Goal: Transaction & Acquisition: Purchase product/service

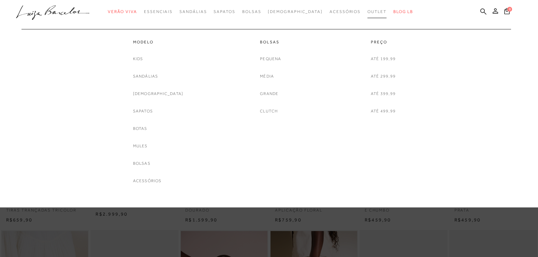
click at [367, 10] on span "Outlet" at bounding box center [376, 11] width 19 height 5
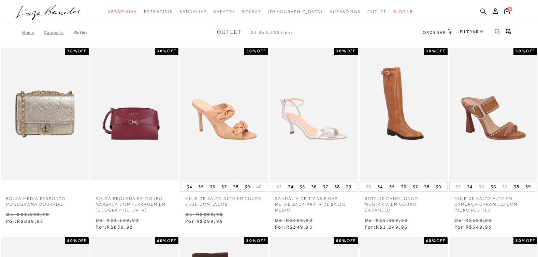
click at [476, 33] on link "FILTRAR" at bounding box center [472, 31] width 24 height 5
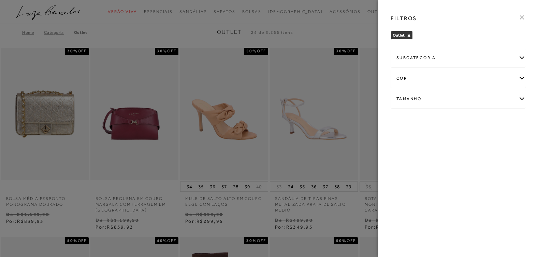
click at [519, 98] on div "Tamanho" at bounding box center [458, 99] width 134 height 18
click at [492, 156] on span "38" at bounding box center [491, 156] width 10 height 5
click at [491, 156] on input "38" at bounding box center [487, 158] width 7 height 7
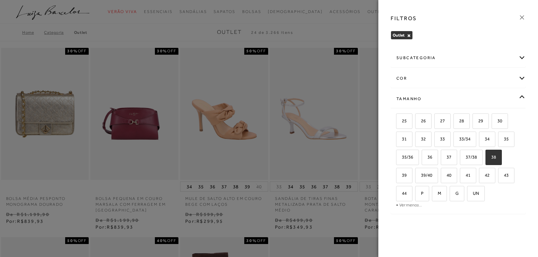
checkbox input "true"
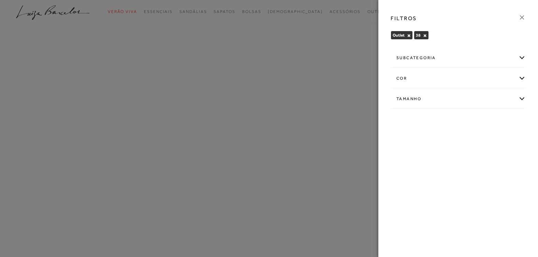
click at [522, 57] on div "subcategoria" at bounding box center [458, 58] width 134 height 18
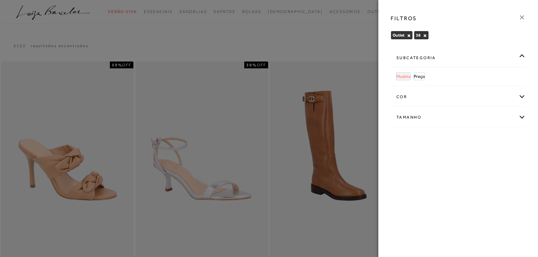
click at [401, 76] on span "Modelo" at bounding box center [403, 76] width 14 height 5
click at [425, 35] on button "×" at bounding box center [427, 35] width 4 height 5
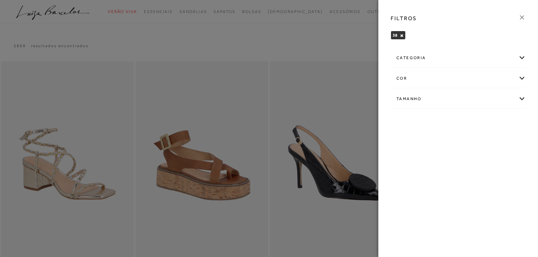
click at [314, 33] on div at bounding box center [269, 128] width 538 height 257
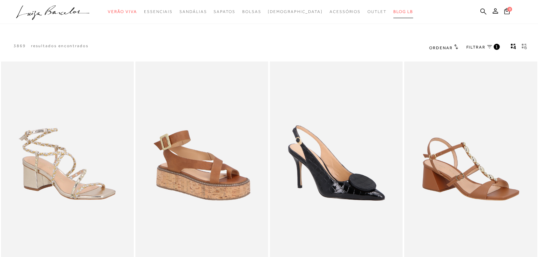
click at [393, 11] on span "BLOG LB" at bounding box center [403, 11] width 20 height 5
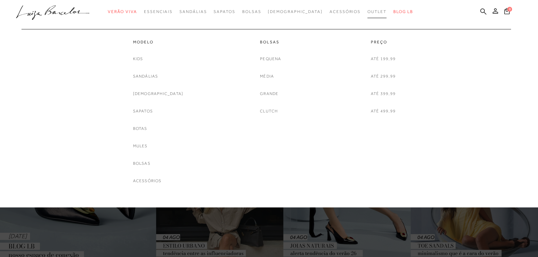
click at [367, 11] on span "Outlet" at bounding box center [376, 11] width 19 height 5
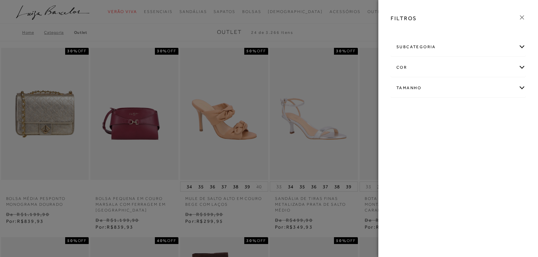
click at [507, 85] on div "Tamanho" at bounding box center [458, 88] width 134 height 18
click at [405, 140] on link "Ver mais..." at bounding box center [409, 139] width 18 height 5
click at [492, 148] on span "38" at bounding box center [491, 145] width 10 height 5
click at [491, 148] on input "38" at bounding box center [487, 147] width 7 height 7
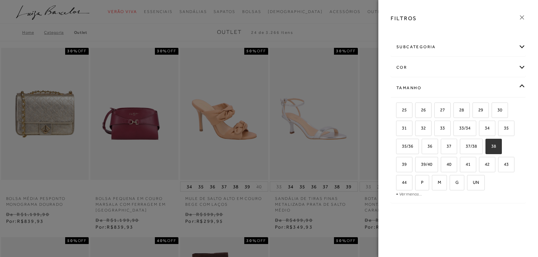
checkbox input "true"
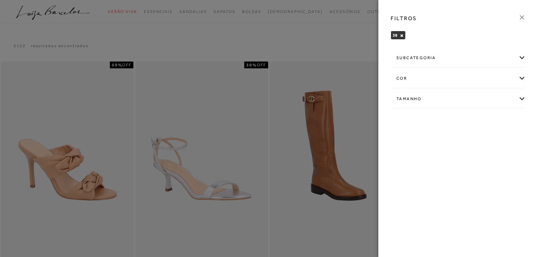
click at [521, 16] on icon at bounding box center [522, 17] width 4 height 4
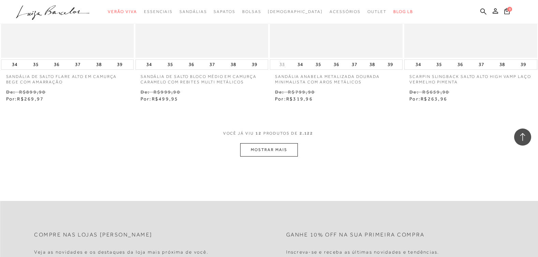
scroll to position [716, 0]
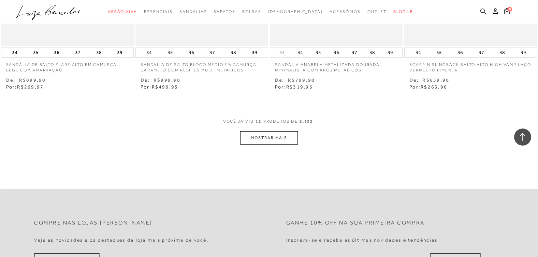
click at [275, 137] on button "MOSTRAR MAIS" at bounding box center [268, 137] width 57 height 13
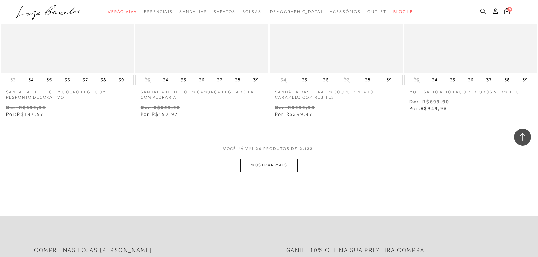
scroll to position [1467, 0]
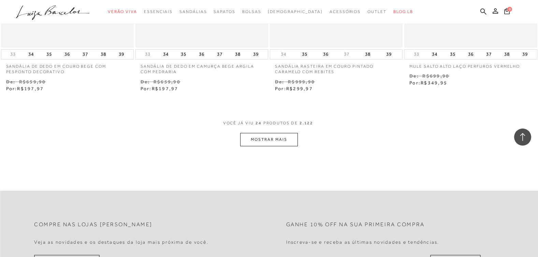
click at [276, 142] on button "MOSTRAR MAIS" at bounding box center [268, 139] width 57 height 13
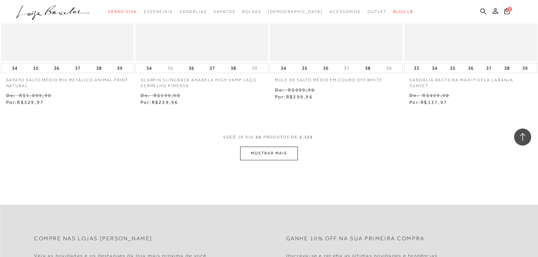
scroll to position [2218, 0]
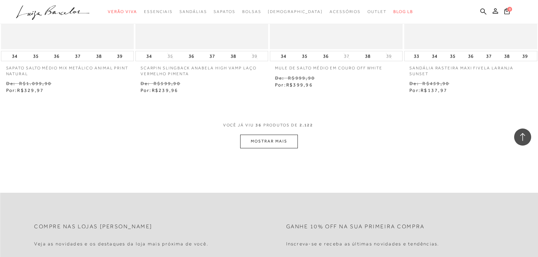
click at [274, 143] on button "MOSTRAR MAIS" at bounding box center [268, 140] width 57 height 13
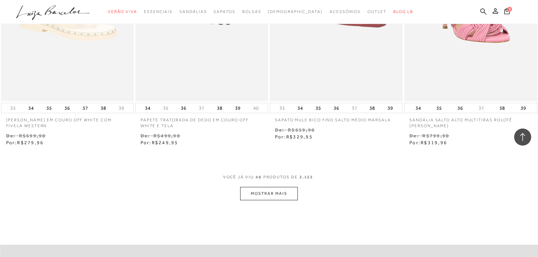
scroll to position [2934, 0]
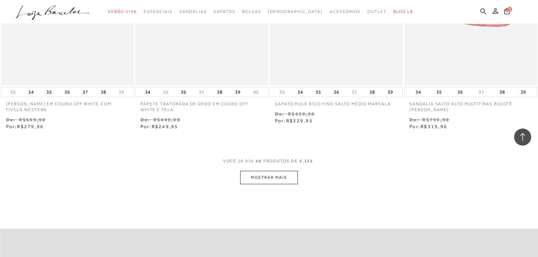
click at [258, 177] on button "MOSTRAR MAIS" at bounding box center [268, 177] width 57 height 13
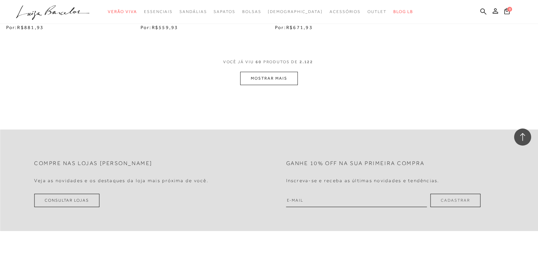
scroll to position [3787, 0]
click at [260, 75] on button "MOSTRAR MAIS" at bounding box center [268, 76] width 57 height 13
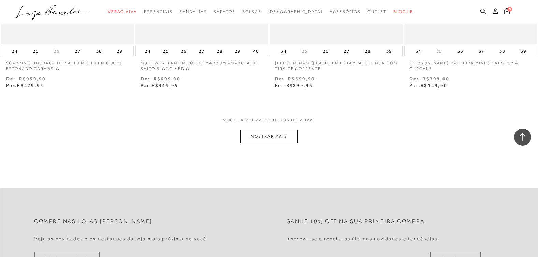
scroll to position [4572, 0]
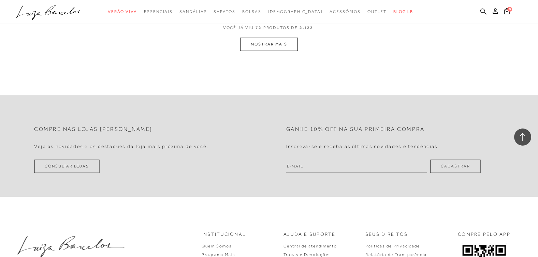
click at [284, 43] on button "MOSTRAR MAIS" at bounding box center [268, 44] width 57 height 13
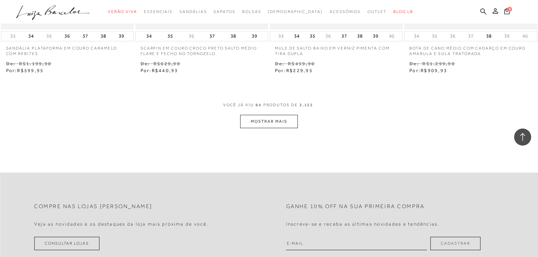
scroll to position [5324, 0]
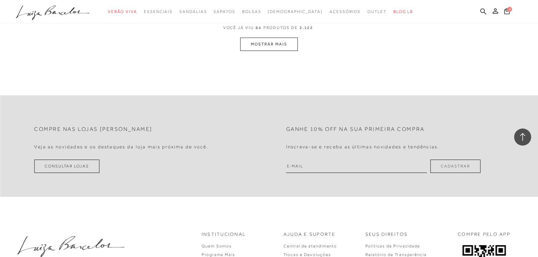
click at [262, 44] on button "MOSTRAR MAIS" at bounding box center [268, 44] width 57 height 13
click at [263, 45] on button "MOSTRAR MAIS" at bounding box center [268, 43] width 57 height 13
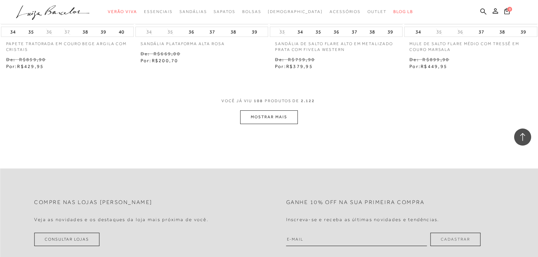
scroll to position [6769, 0]
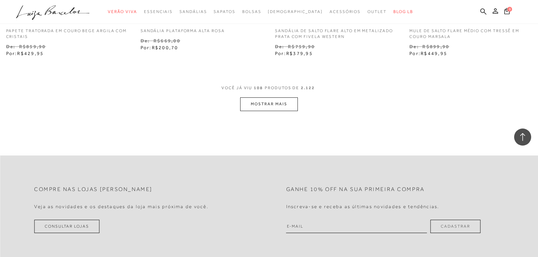
click at [279, 102] on button "MOSTRAR MAIS" at bounding box center [268, 103] width 57 height 13
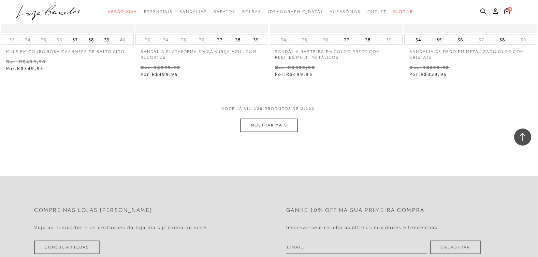
scroll to position [7511, 0]
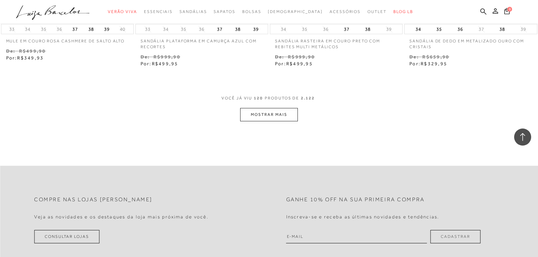
click at [269, 116] on button "MOSTRAR MAIS" at bounding box center [268, 114] width 57 height 13
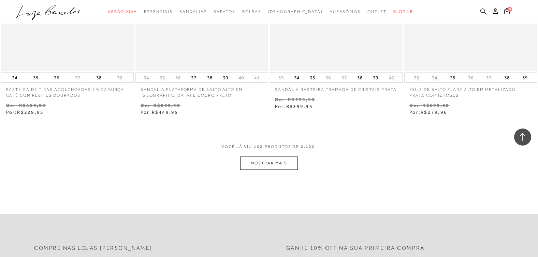
scroll to position [8296, 0]
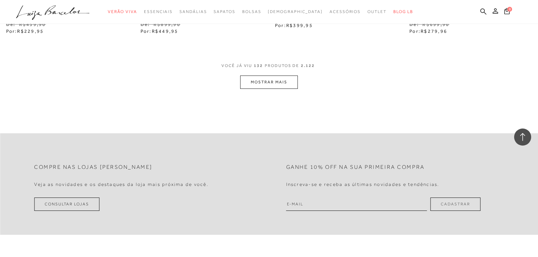
click at [278, 83] on button "MOSTRAR MAIS" at bounding box center [268, 81] width 57 height 13
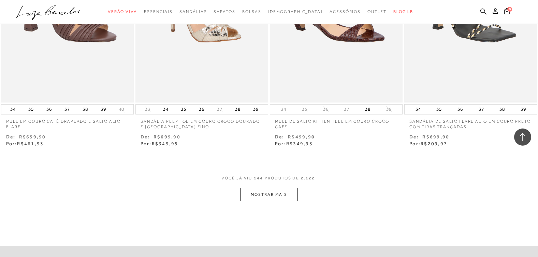
scroll to position [9012, 0]
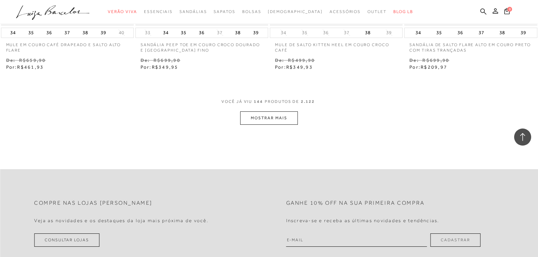
click at [279, 118] on button "MOSTRAR MAIS" at bounding box center [268, 117] width 57 height 13
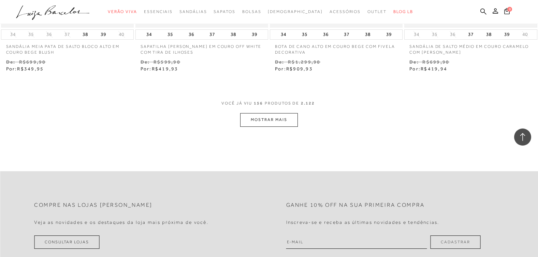
scroll to position [9797, 0]
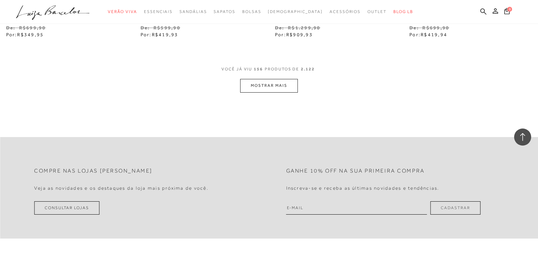
click at [260, 84] on button "MOSTRAR MAIS" at bounding box center [268, 85] width 57 height 13
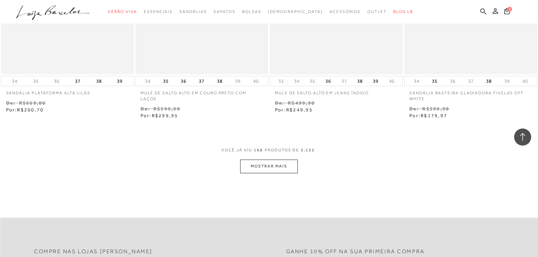
scroll to position [10471, 0]
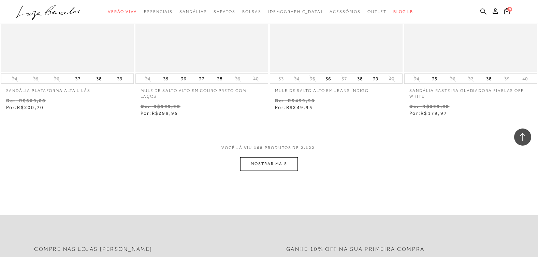
click at [273, 165] on button "MOSTRAR MAIS" at bounding box center [268, 163] width 57 height 13
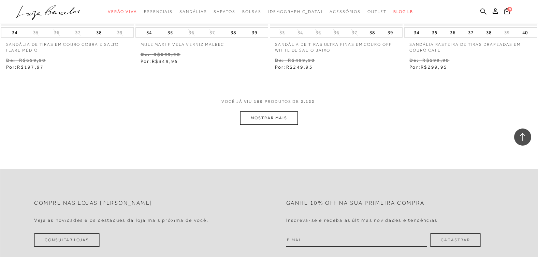
scroll to position [11290, 0]
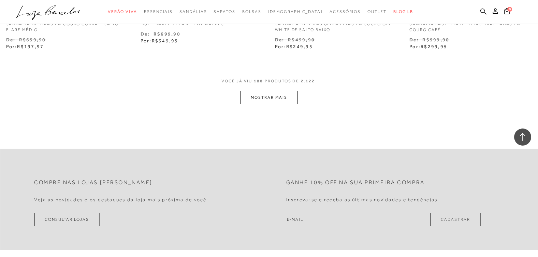
click at [264, 98] on button "MOSTRAR MAIS" at bounding box center [268, 97] width 57 height 13
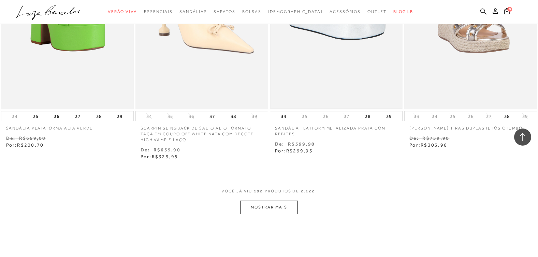
scroll to position [11964, 0]
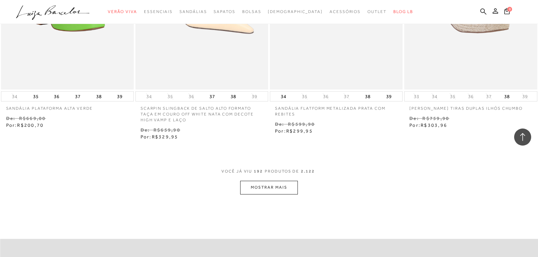
click at [256, 182] on button "MOSTRAR MAIS" at bounding box center [268, 186] width 57 height 13
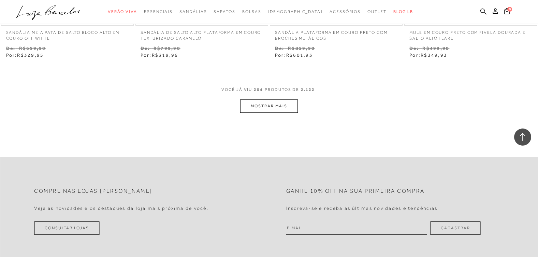
scroll to position [12817, 0]
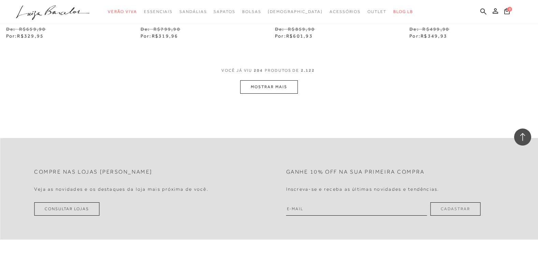
click at [275, 80] on button "MOSTRAR MAIS" at bounding box center [268, 86] width 57 height 13
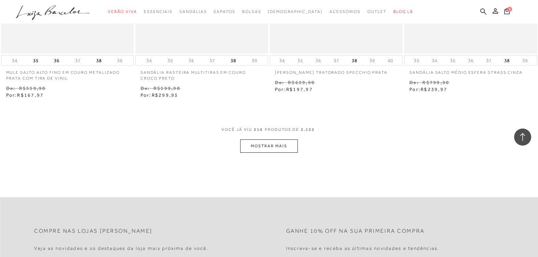
scroll to position [13568, 0]
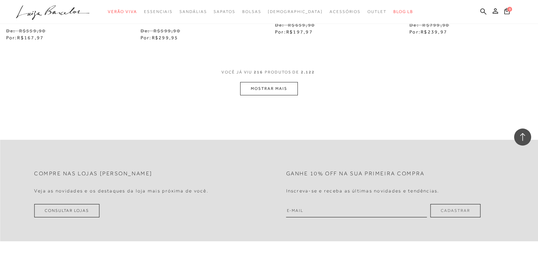
click at [260, 85] on button "MOSTRAR MAIS" at bounding box center [268, 88] width 57 height 13
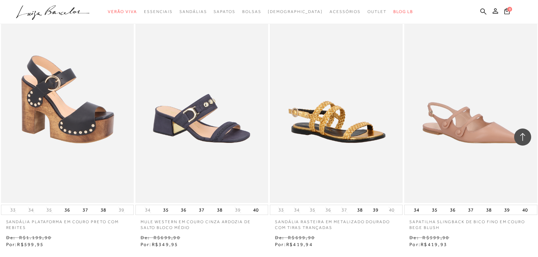
scroll to position [14182, 0]
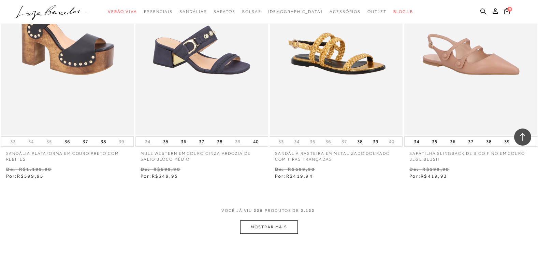
click at [263, 223] on button "MOSTRAR MAIS" at bounding box center [268, 226] width 57 height 13
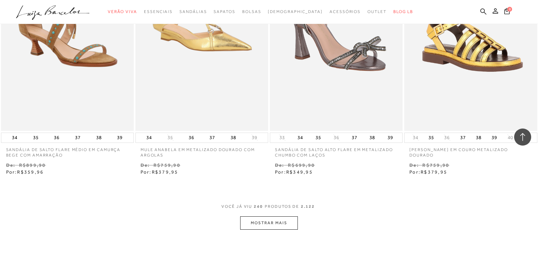
scroll to position [14932, 0]
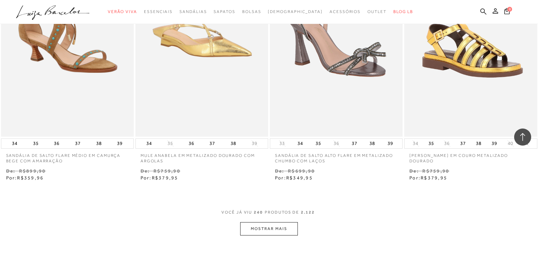
click at [274, 222] on button "MOSTRAR MAIS" at bounding box center [268, 228] width 57 height 13
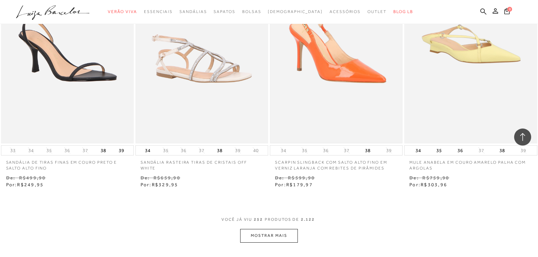
scroll to position [15717, 0]
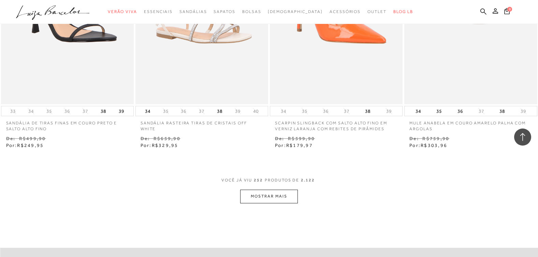
click at [281, 189] on button "MOSTRAR MAIS" at bounding box center [268, 195] width 57 height 13
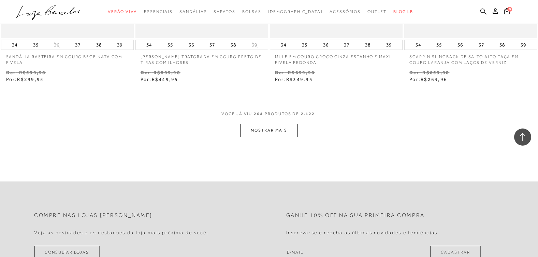
scroll to position [16536, 0]
click at [260, 126] on button "MOSTRAR MAIS" at bounding box center [268, 129] width 57 height 13
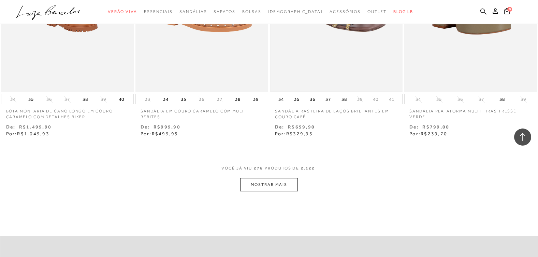
scroll to position [17252, 0]
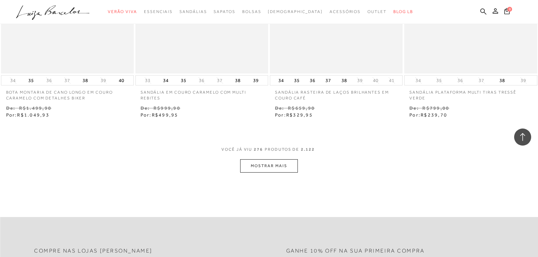
click at [260, 159] on button "MOSTRAR MAIS" at bounding box center [268, 165] width 57 height 13
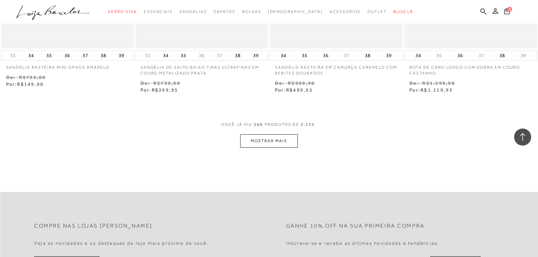
scroll to position [18071, 0]
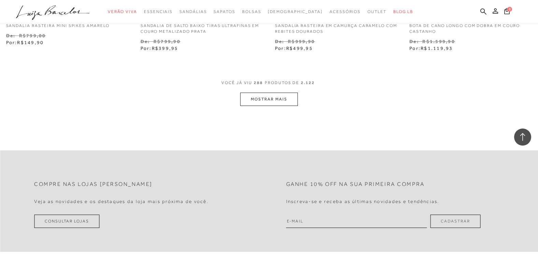
click at [269, 96] on button "MOSTRAR MAIS" at bounding box center [268, 98] width 57 height 13
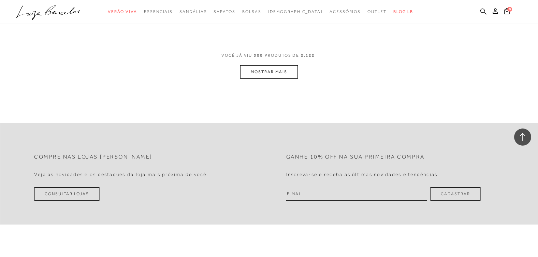
scroll to position [18856, 0]
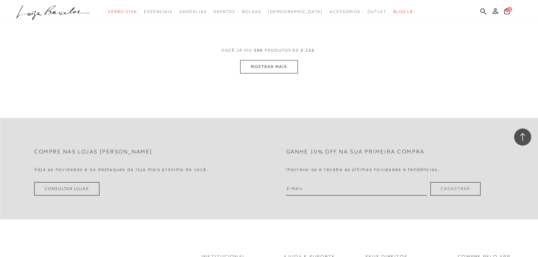
click at [271, 63] on button "MOSTRAR MAIS" at bounding box center [268, 66] width 57 height 13
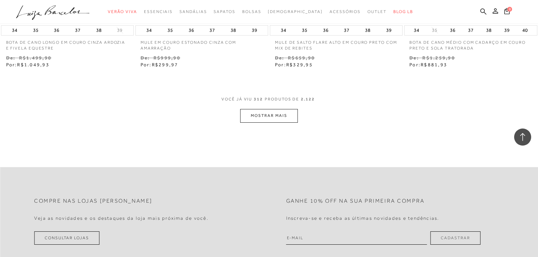
scroll to position [19564, 0]
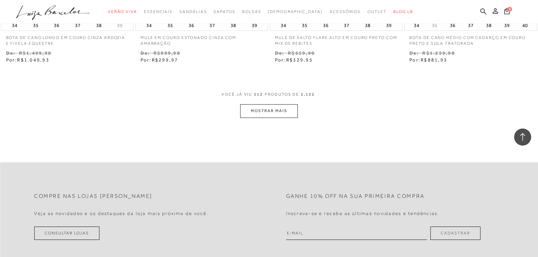
click at [268, 104] on button "MOSTRAR MAIS" at bounding box center [268, 110] width 57 height 13
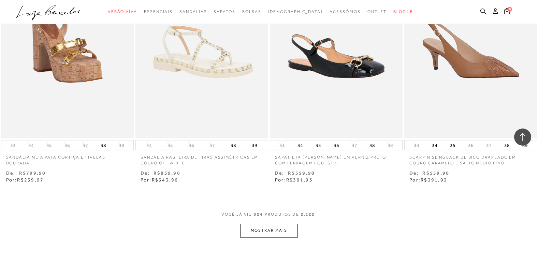
scroll to position [20298, 0]
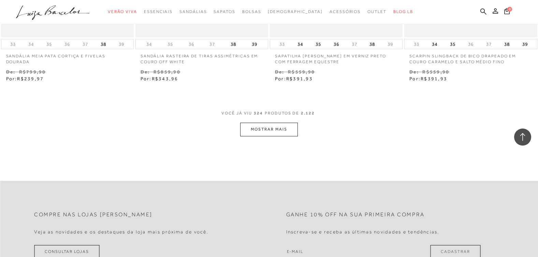
click at [286, 127] on button "MOSTRAR MAIS" at bounding box center [268, 128] width 57 height 13
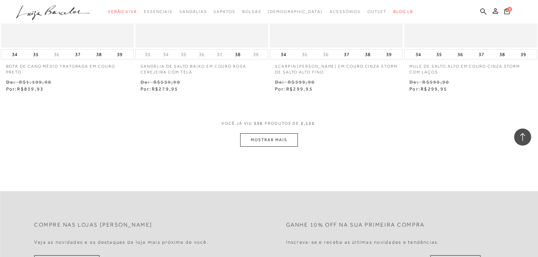
scroll to position [21049, 0]
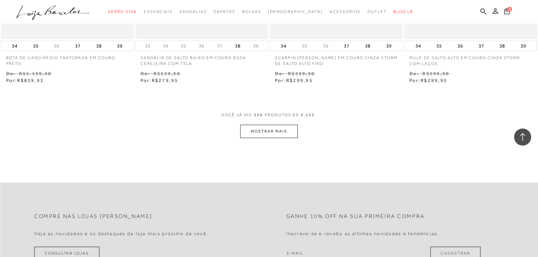
click at [273, 125] on button "MOSTRAR MAIS" at bounding box center [268, 131] width 57 height 13
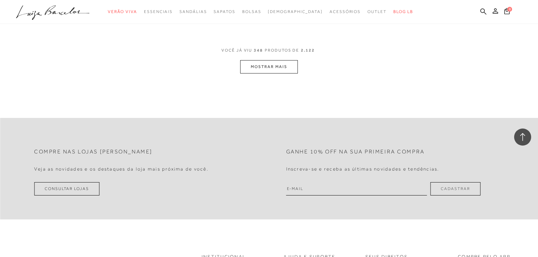
scroll to position [21868, 0]
click at [271, 59] on button "MOSTRAR MAIS" at bounding box center [268, 64] width 57 height 13
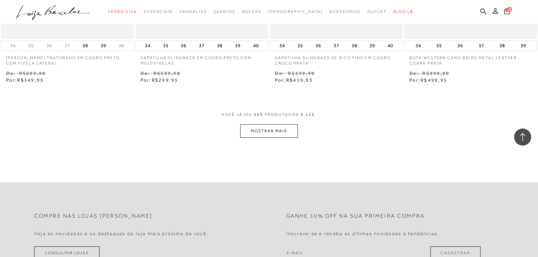
scroll to position [22652, 0]
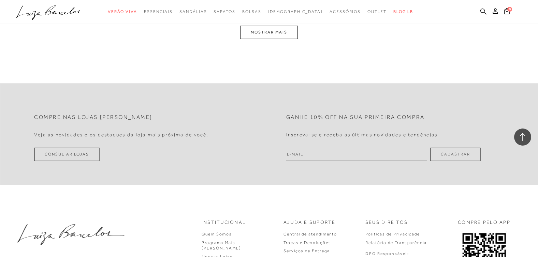
click at [273, 26] on button "MOSTRAR MAIS" at bounding box center [268, 32] width 57 height 13
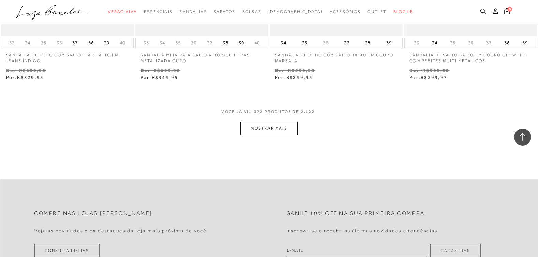
scroll to position [23234, 0]
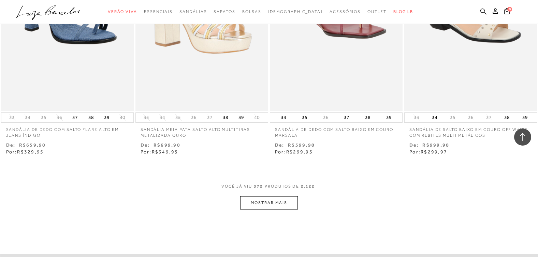
click at [258, 198] on button "MOSTRAR MAIS" at bounding box center [268, 202] width 57 height 13
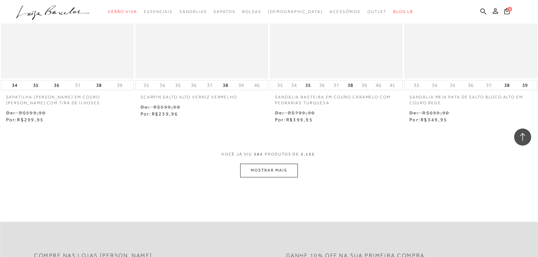
scroll to position [24087, 0]
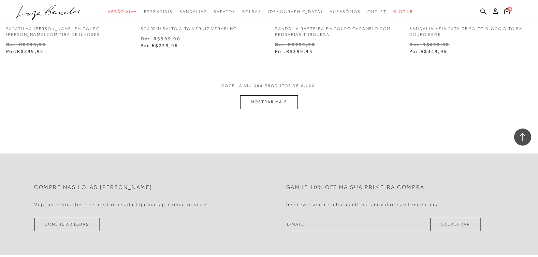
click at [265, 99] on button "MOSTRAR MAIS" at bounding box center [268, 101] width 57 height 13
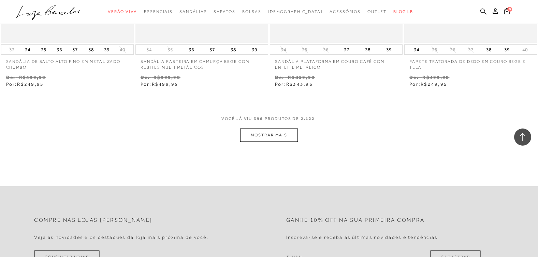
scroll to position [24838, 0]
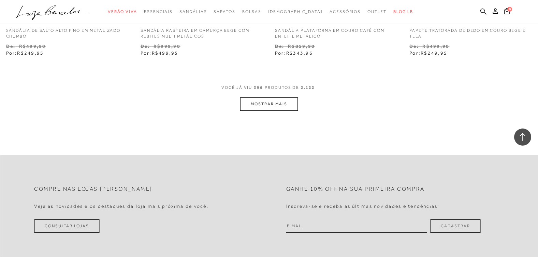
click at [272, 97] on button "MOSTRAR MAIS" at bounding box center [268, 103] width 57 height 13
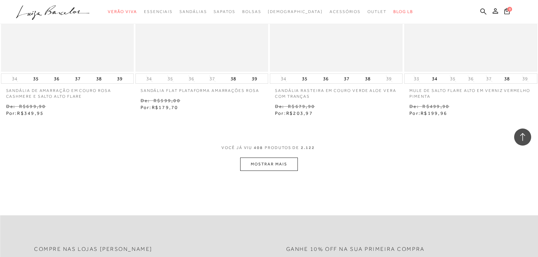
scroll to position [25554, 0]
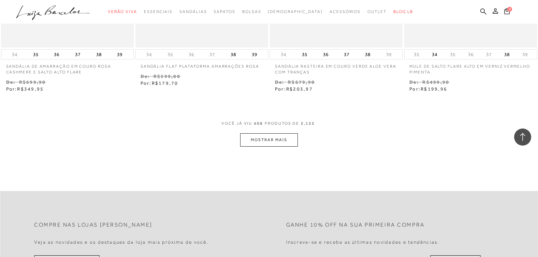
click at [262, 137] on button "MOSTRAR MAIS" at bounding box center [268, 139] width 57 height 13
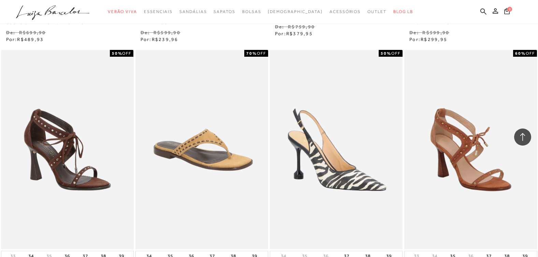
scroll to position [25861, 0]
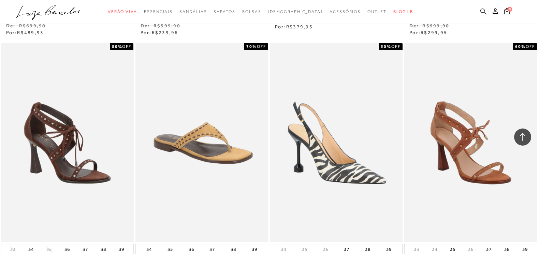
click at [481, 10] on icon at bounding box center [483, 11] width 6 height 6
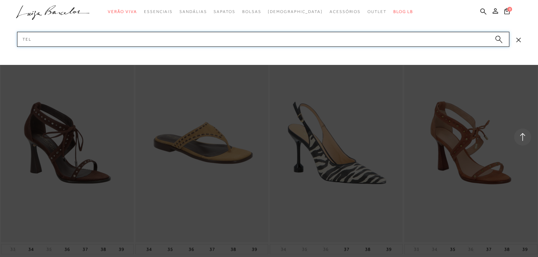
type input "tela"
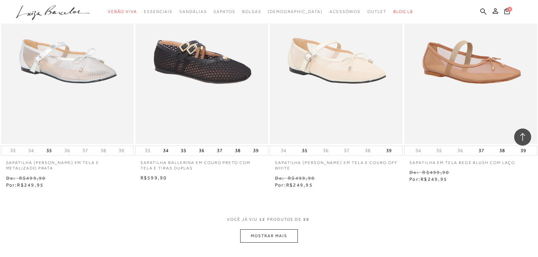
scroll to position [682, 0]
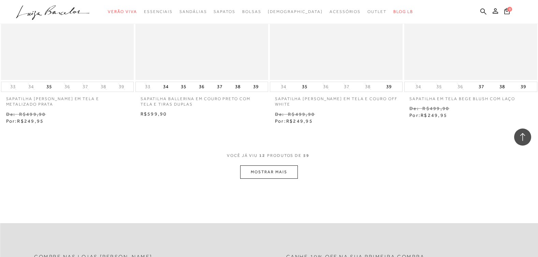
click at [273, 171] on button "MOSTRAR MAIS" at bounding box center [268, 171] width 57 height 13
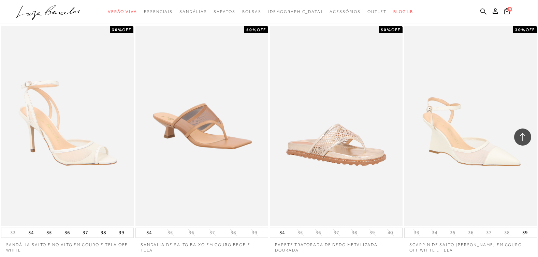
scroll to position [1331, 0]
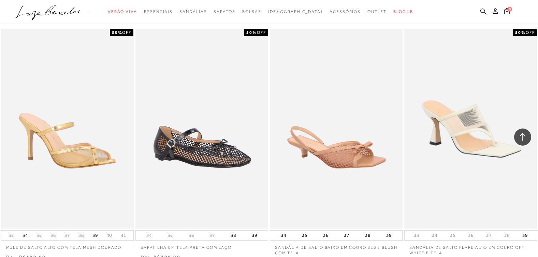
click at [496, 113] on img at bounding box center [470, 128] width 131 height 197
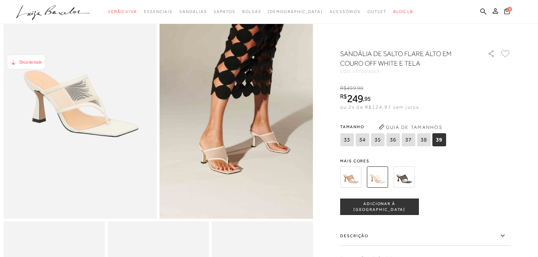
scroll to position [68, 0]
